Goal: Transaction & Acquisition: Book appointment/travel/reservation

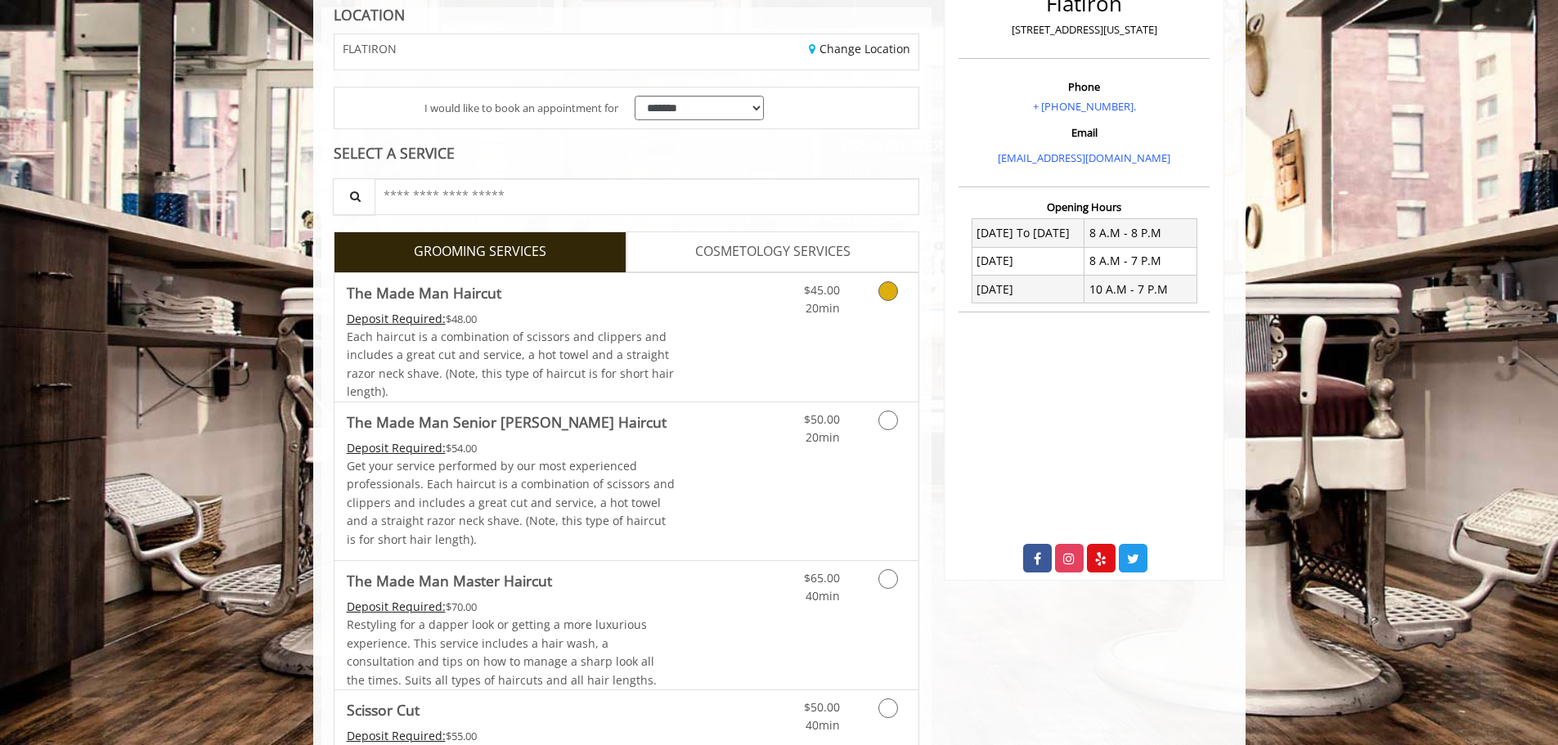
click at [697, 356] on link "Discounted Price" at bounding box center [723, 337] width 97 height 128
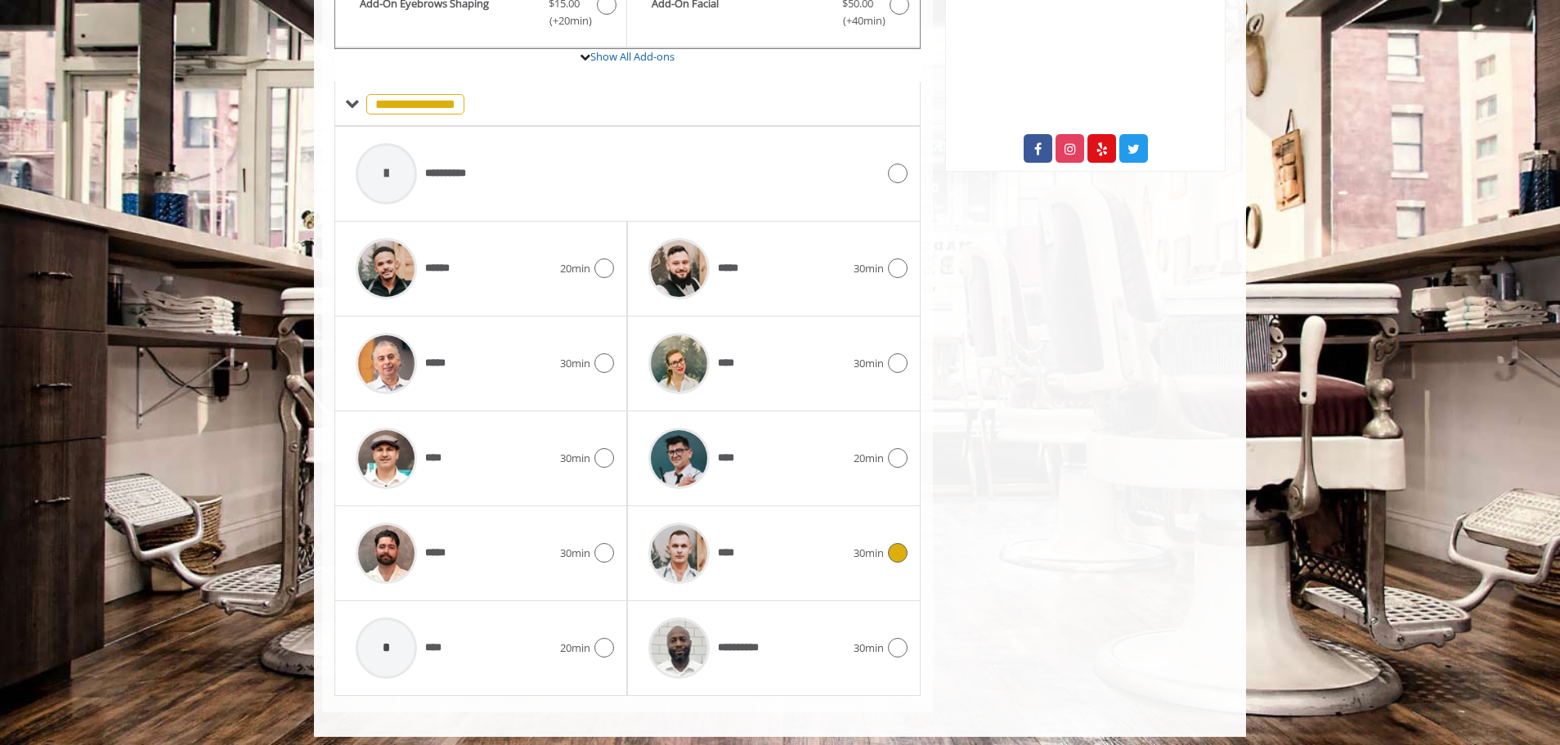
scroll to position [663, 0]
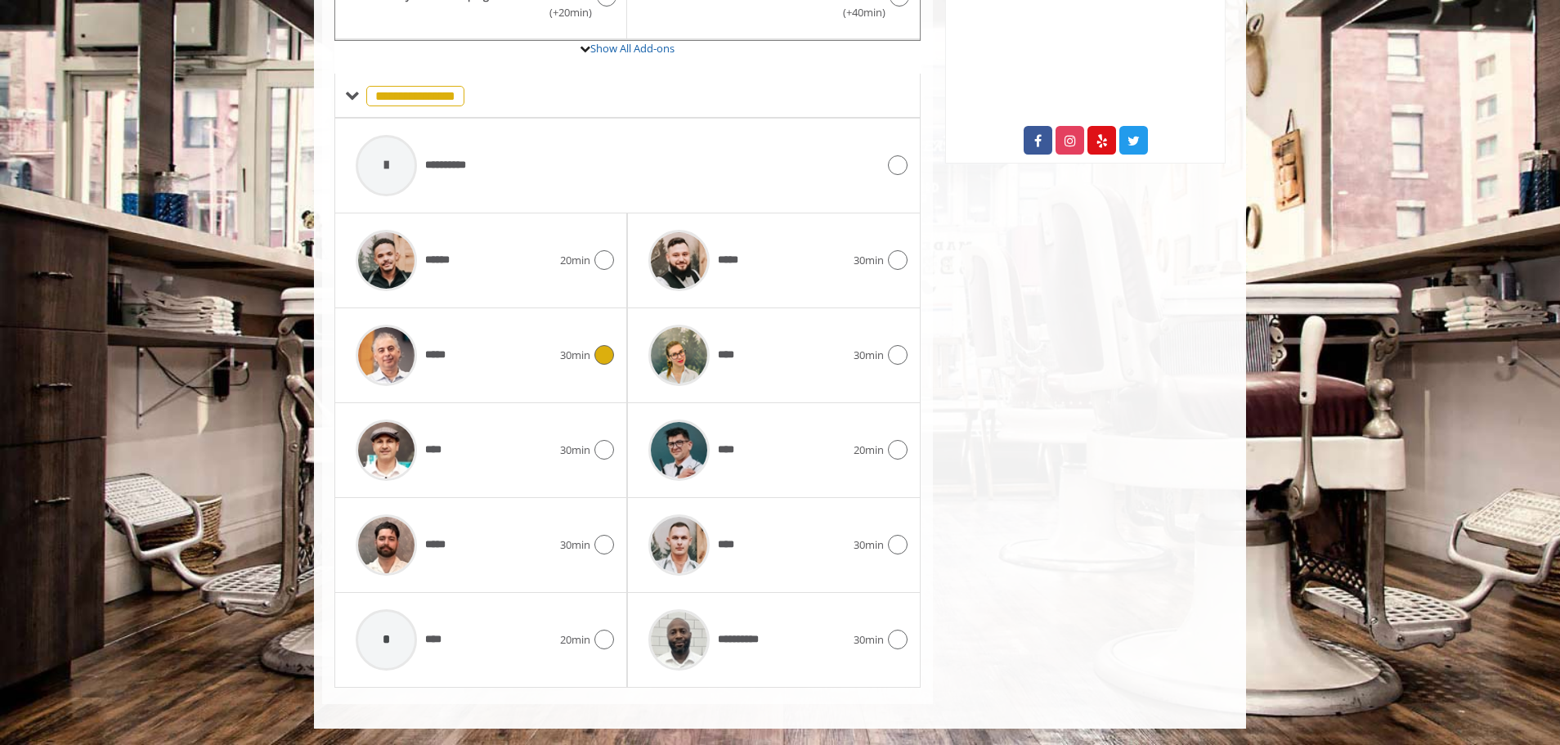
click at [417, 353] on div at bounding box center [387, 355] width 78 height 78
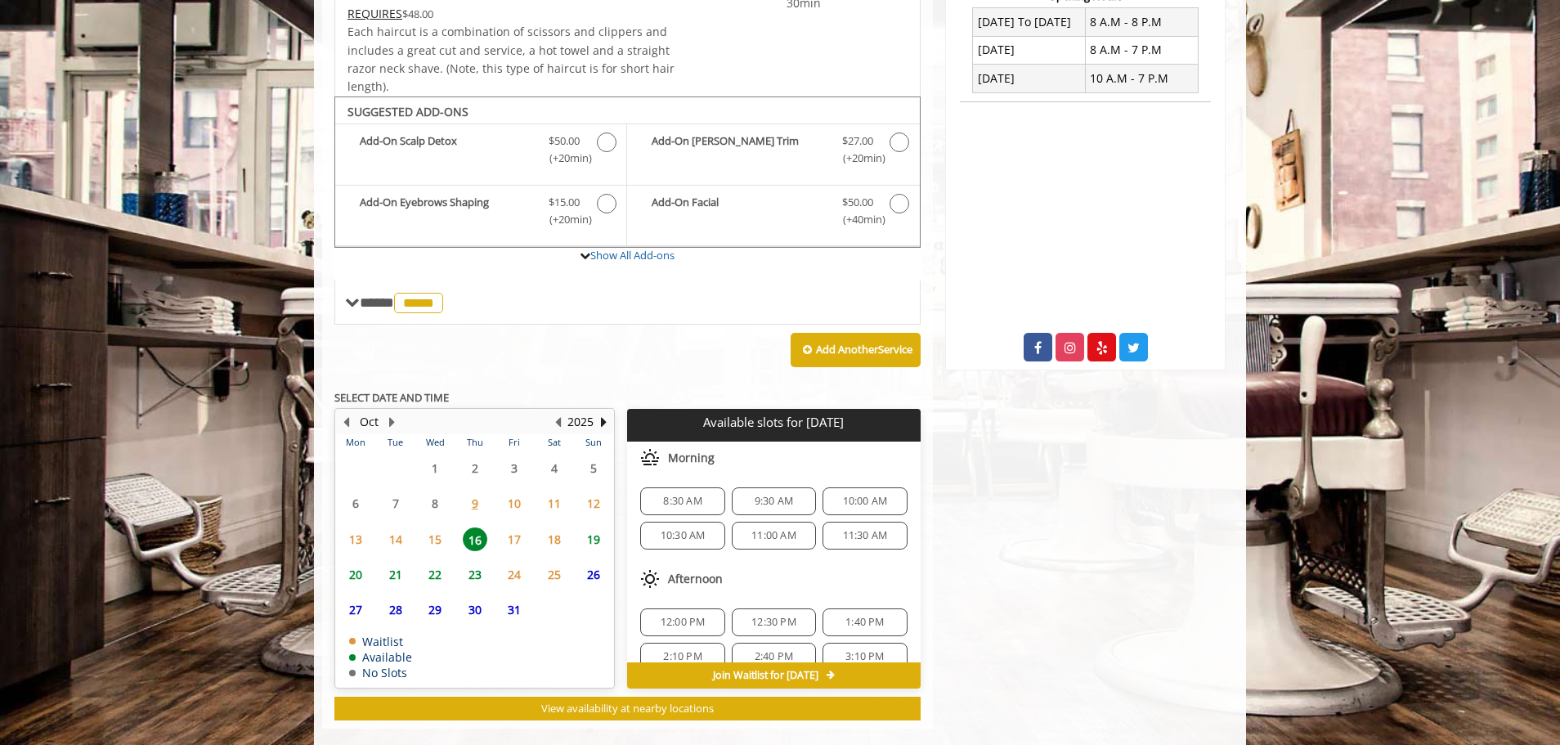
scroll to position [481, 0]
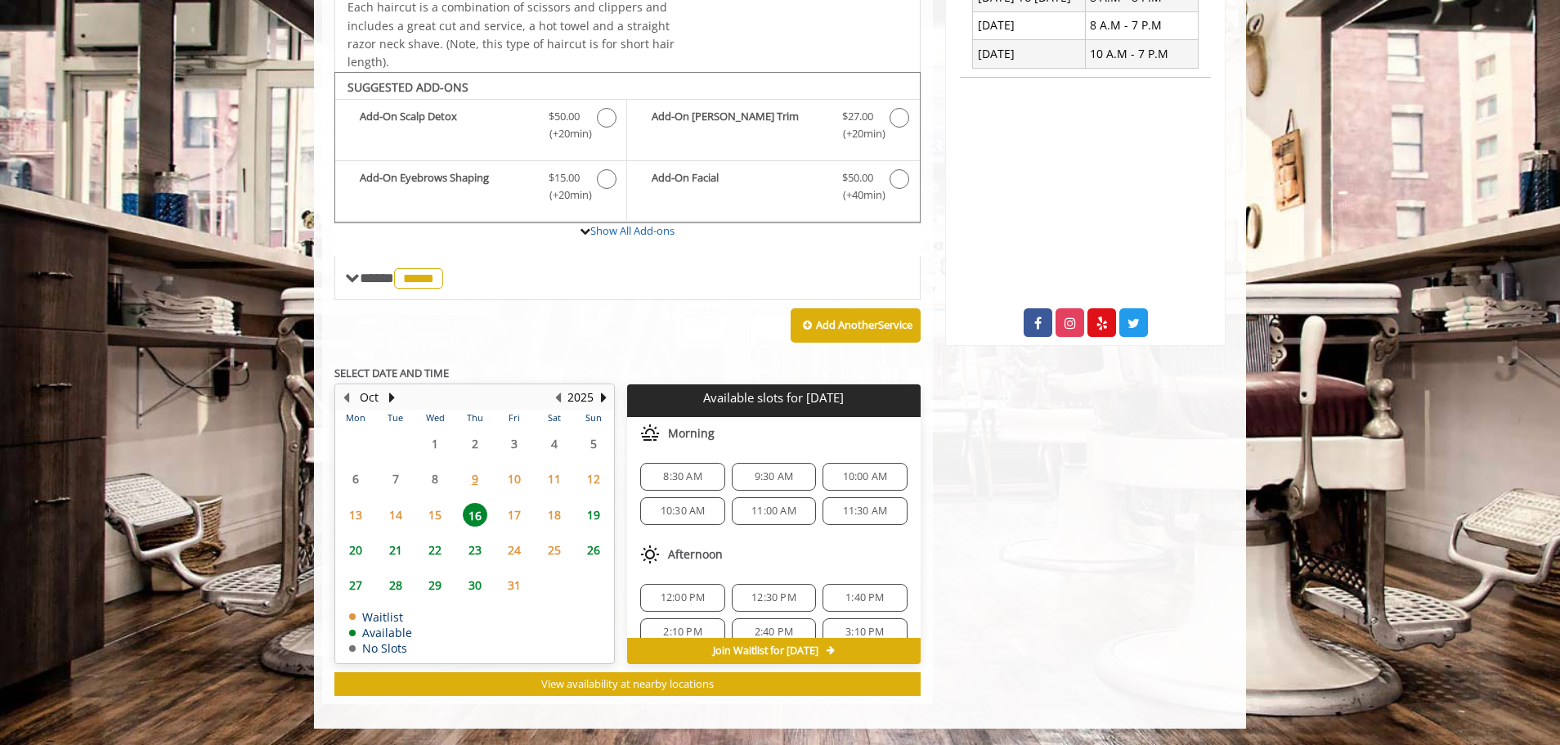
click at [519, 520] on span "17" at bounding box center [514, 515] width 25 height 24
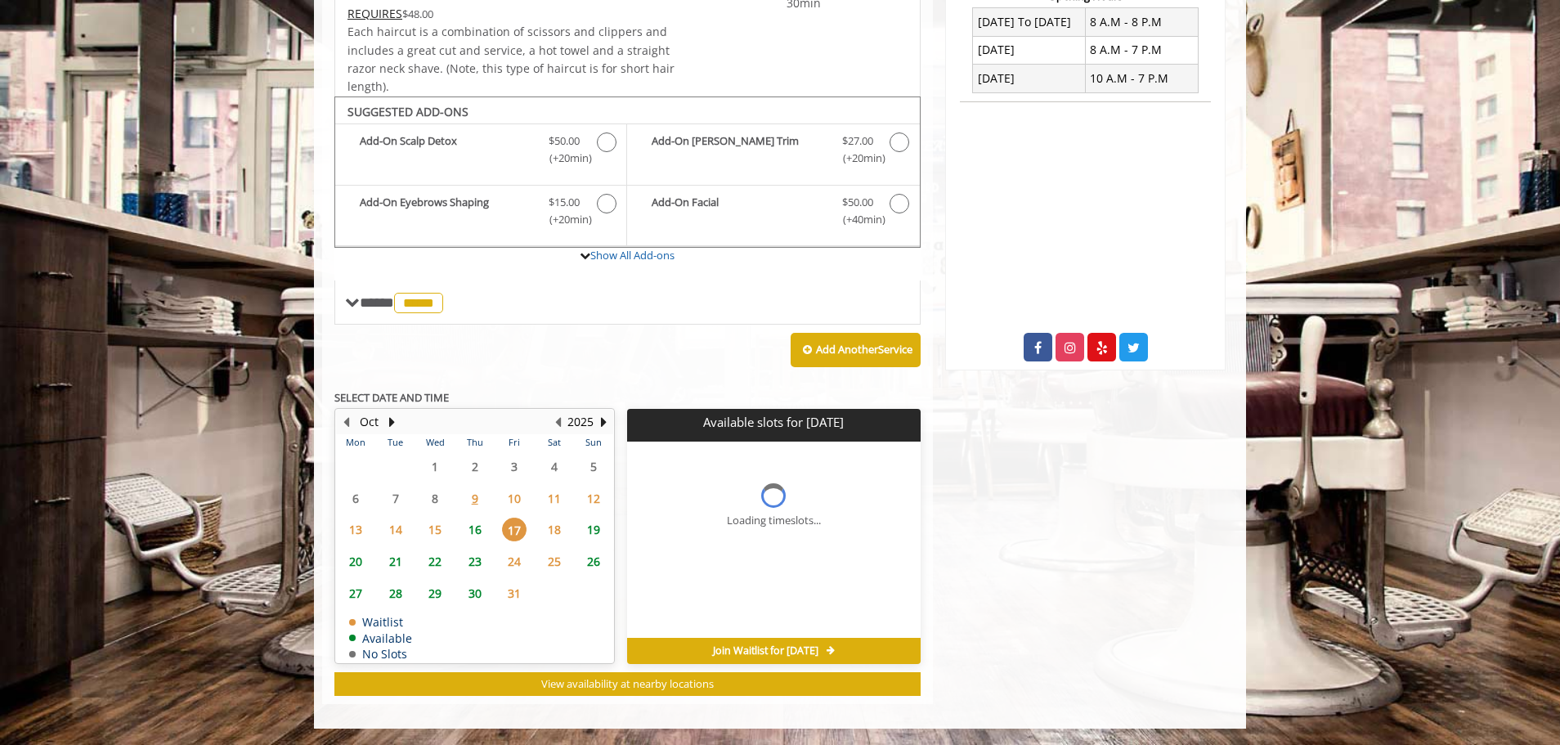
scroll to position [456, 0]
click at [546, 531] on span "18" at bounding box center [554, 530] width 25 height 24
click at [593, 530] on span "19" at bounding box center [593, 530] width 25 height 24
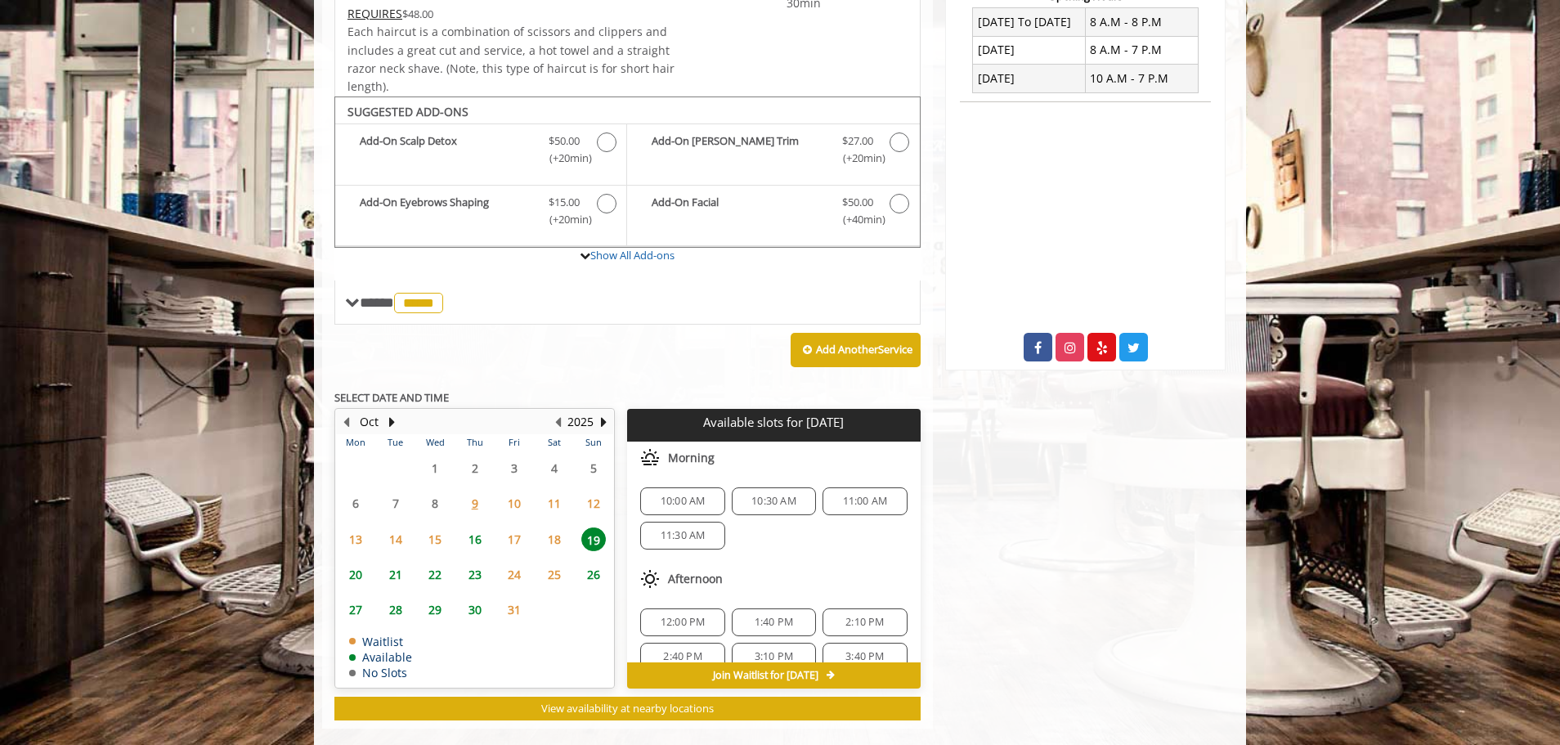
click at [467, 547] on span "16" at bounding box center [475, 539] width 25 height 24
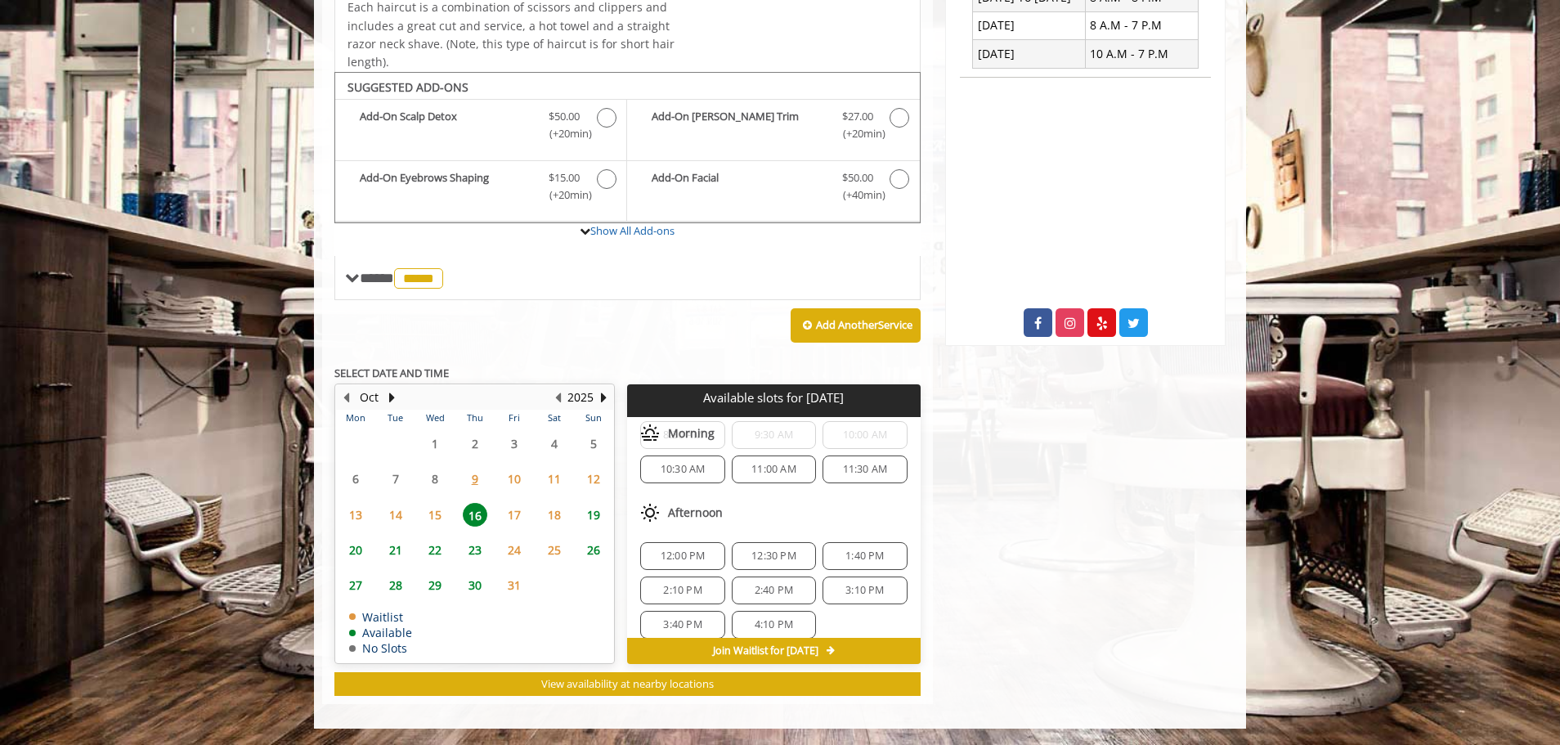
scroll to position [13, 0]
